Goal: Task Accomplishment & Management: Manage account settings

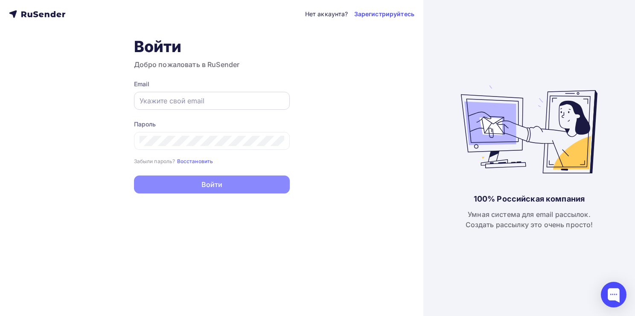
click at [169, 101] on input "text" at bounding box center [211, 101] width 145 height 10
paste input "[EMAIL_ADDRESS][DOMAIN_NAME]"
type input "[EMAIL_ADDRESS][DOMAIN_NAME]"
click at [193, 146] on div at bounding box center [212, 141] width 156 height 18
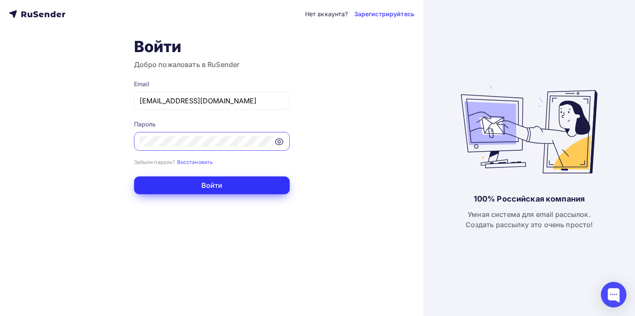
click at [207, 188] on button "Войти" at bounding box center [212, 185] width 156 height 18
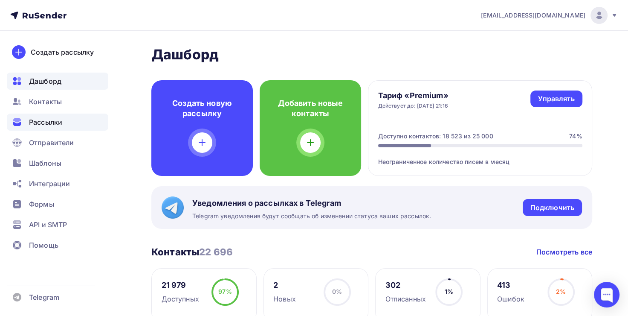
click at [56, 128] on div "Рассылки" at bounding box center [57, 121] width 101 height 17
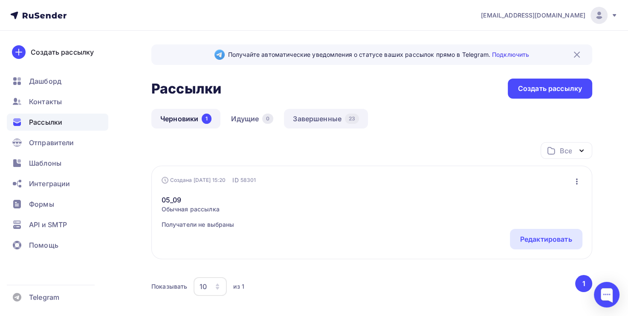
click at [313, 119] on link "Завершенные 23" at bounding box center [326, 119] width 84 height 20
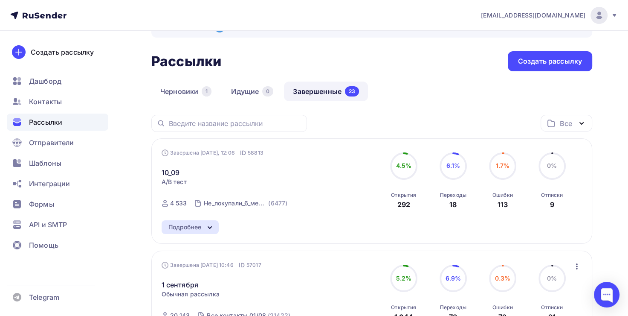
scroll to position [43, 0]
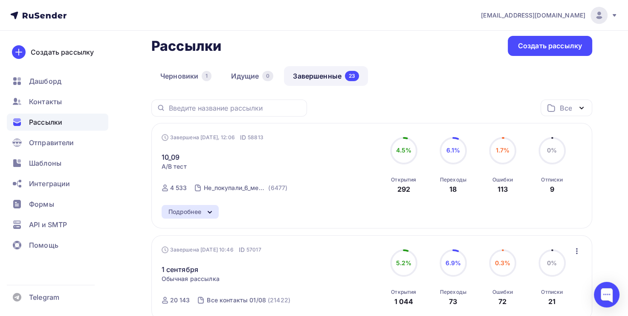
click at [208, 209] on icon at bounding box center [210, 212] width 10 height 10
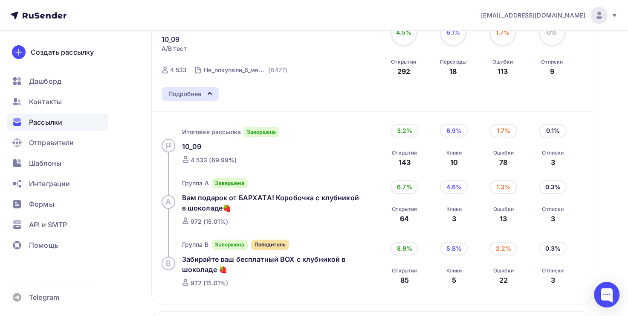
scroll to position [171, 0]
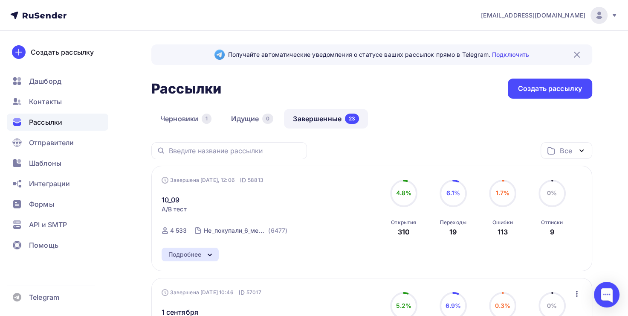
click at [212, 252] on icon at bounding box center [210, 254] width 10 height 10
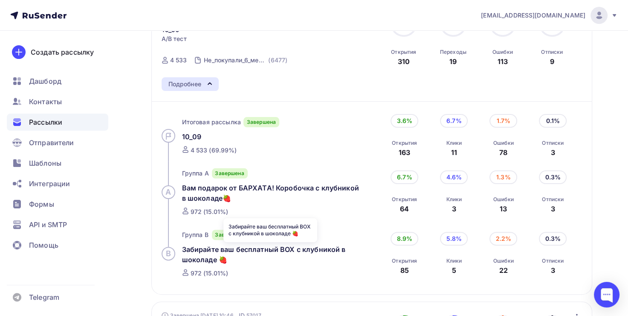
scroll to position [171, 0]
